Goal: Check status: Check status

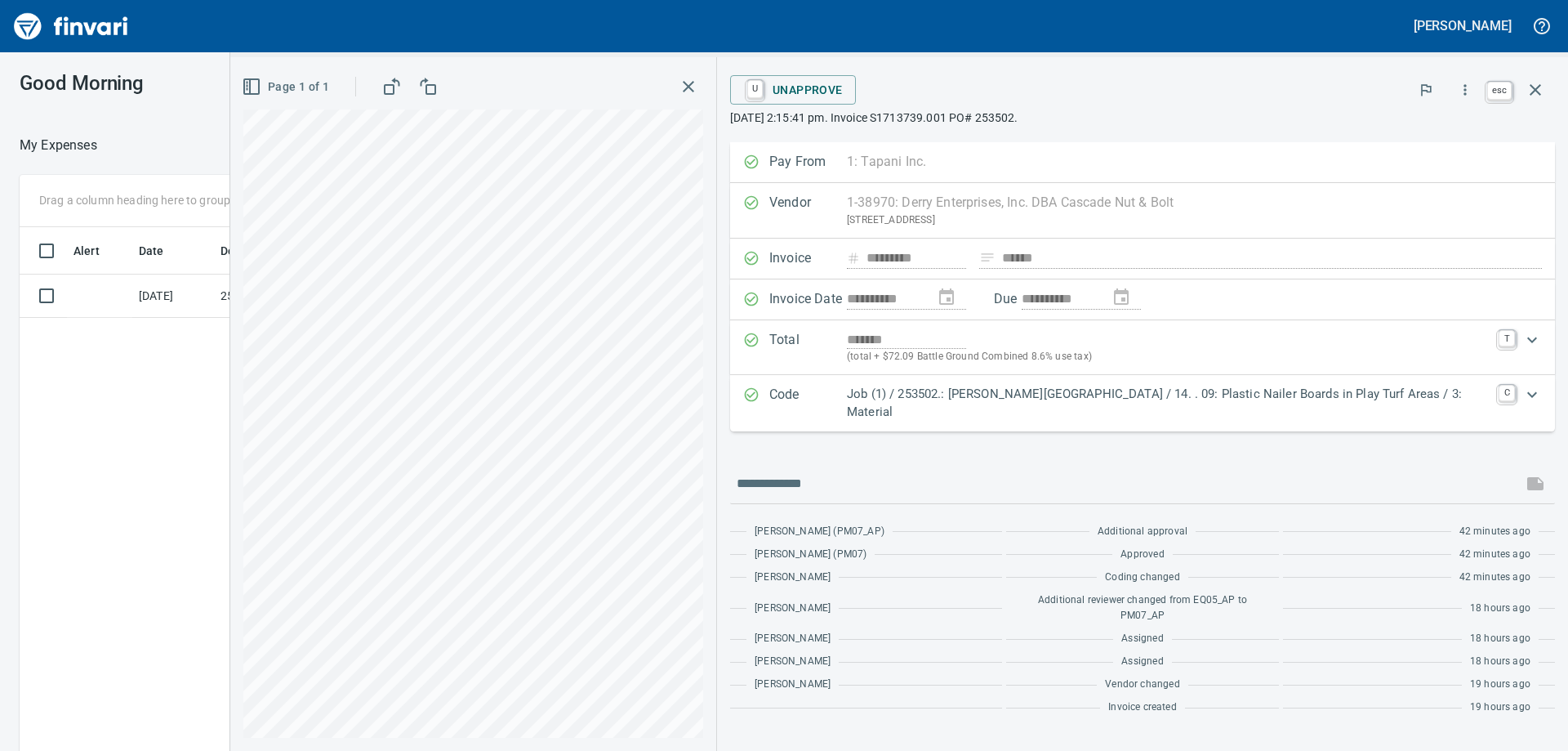
scroll to position [559, 1096]
drag, startPoint x: 1538, startPoint y: 91, endPoint x: 1525, endPoint y: 88, distance: 13.3
click at [1538, 89] on icon "button" at bounding box center [1535, 90] width 19 height 19
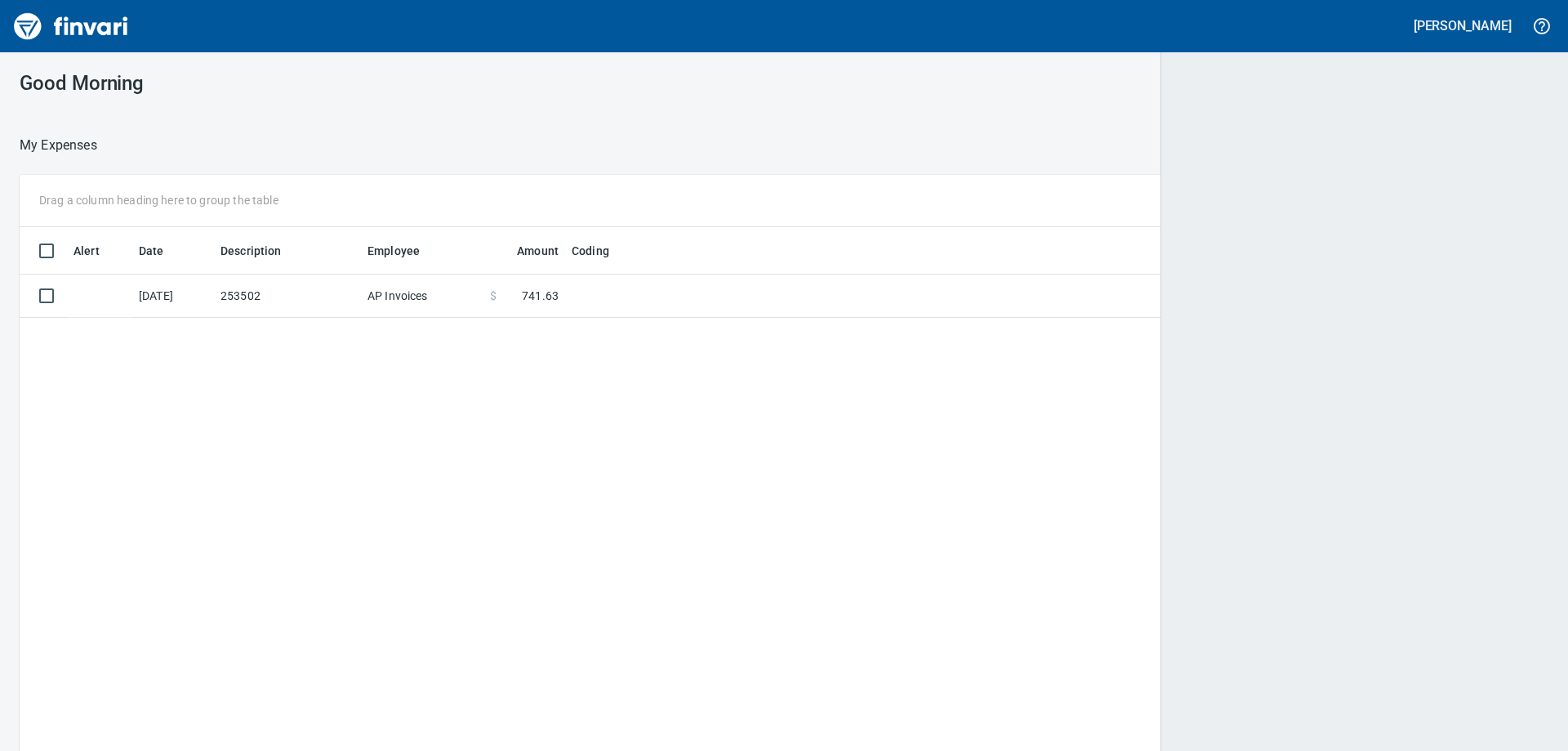
scroll to position [559, 1496]
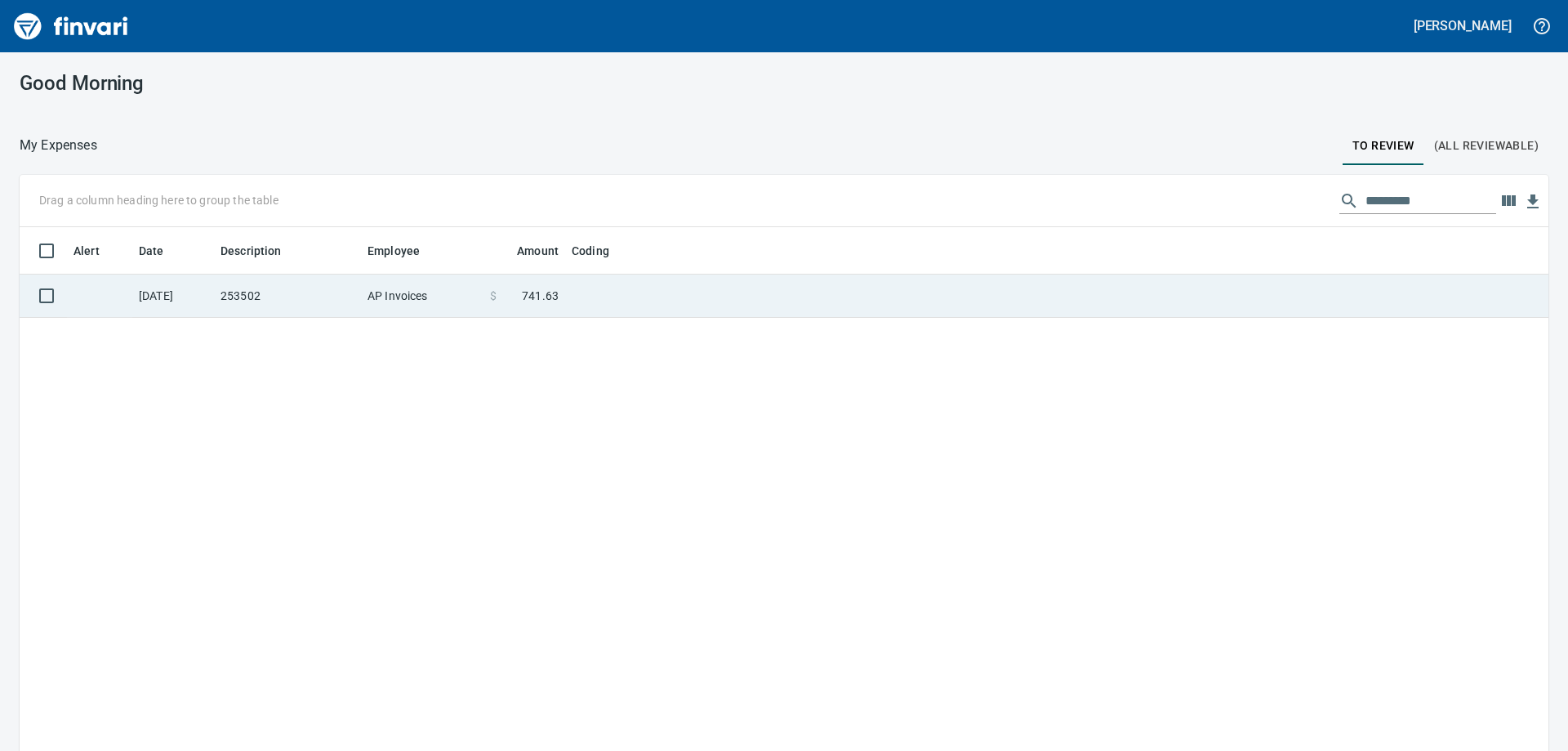
click at [398, 299] on td "AP Invoices" at bounding box center [422, 296] width 123 height 43
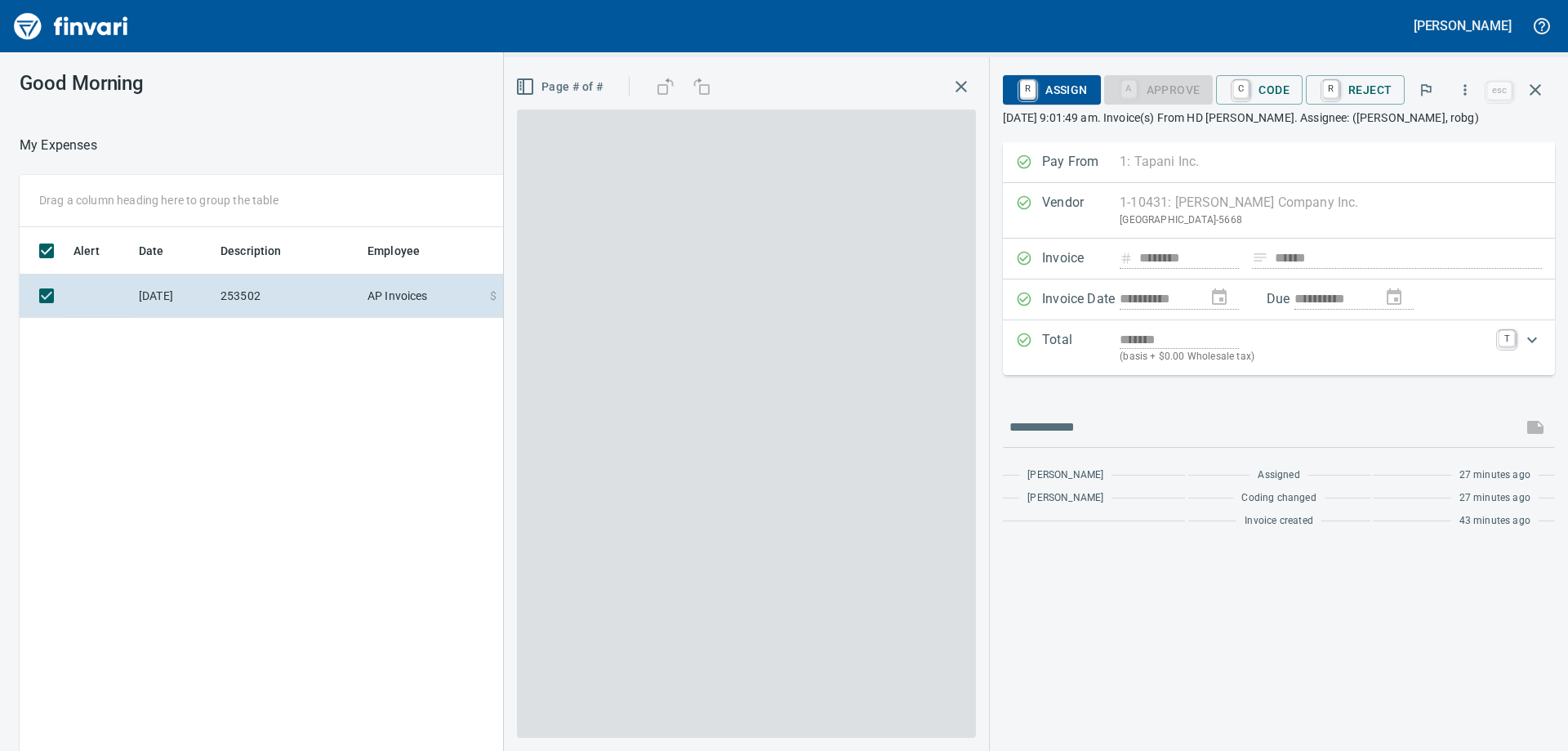
scroll to position [559, 1096]
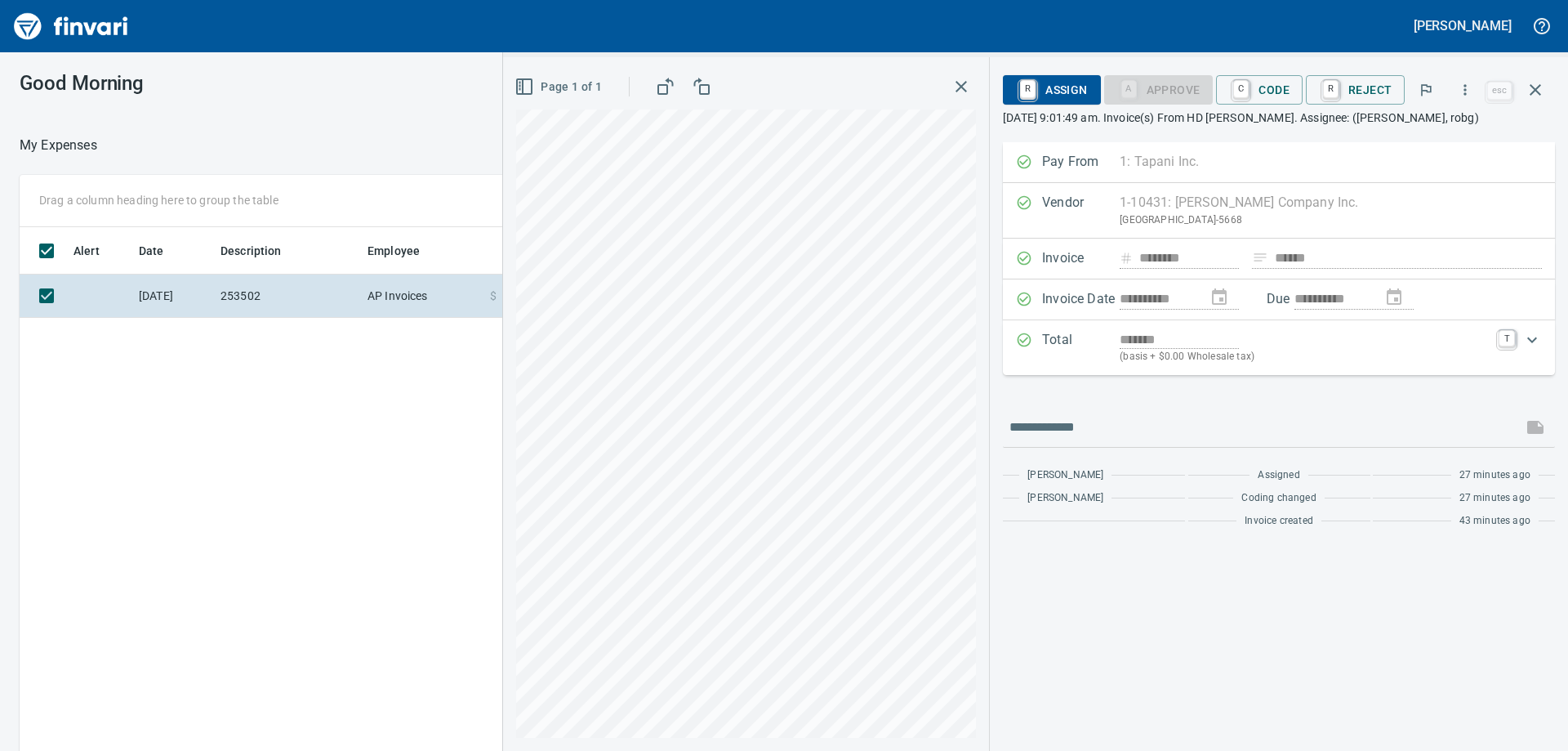
click at [421, 110] on div "Good Morning" at bounding box center [580, 83] width 1160 height 62
